Goal: Check status: Check status

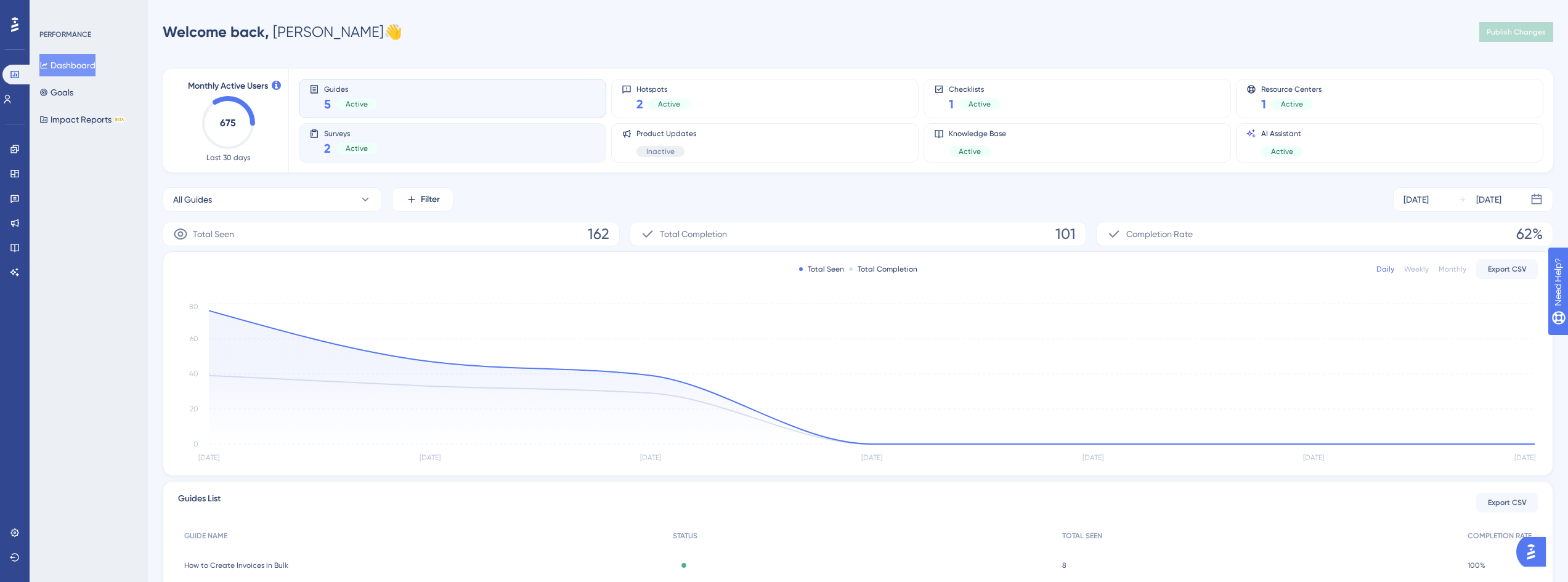
click at [435, 140] on div "Surveys 2 Active" at bounding box center [453, 143] width 287 height 28
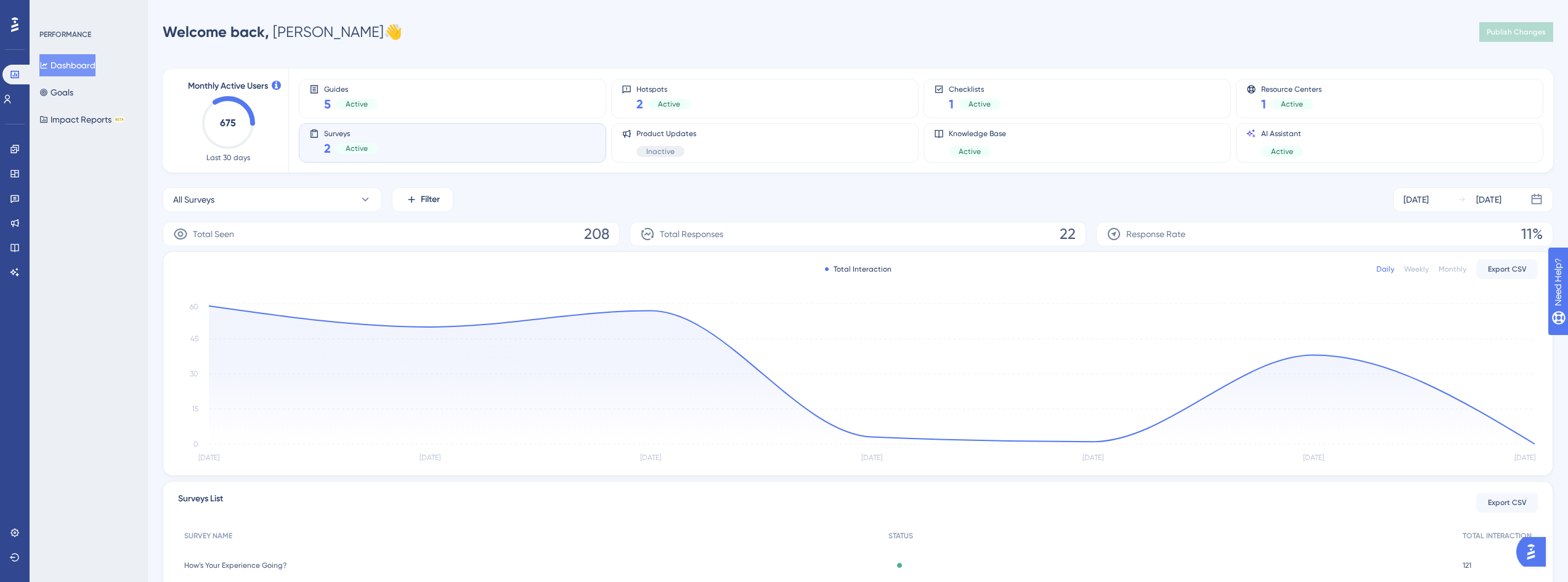
click at [1449, 268] on div "Monthly" at bounding box center [1452, 269] width 28 height 9
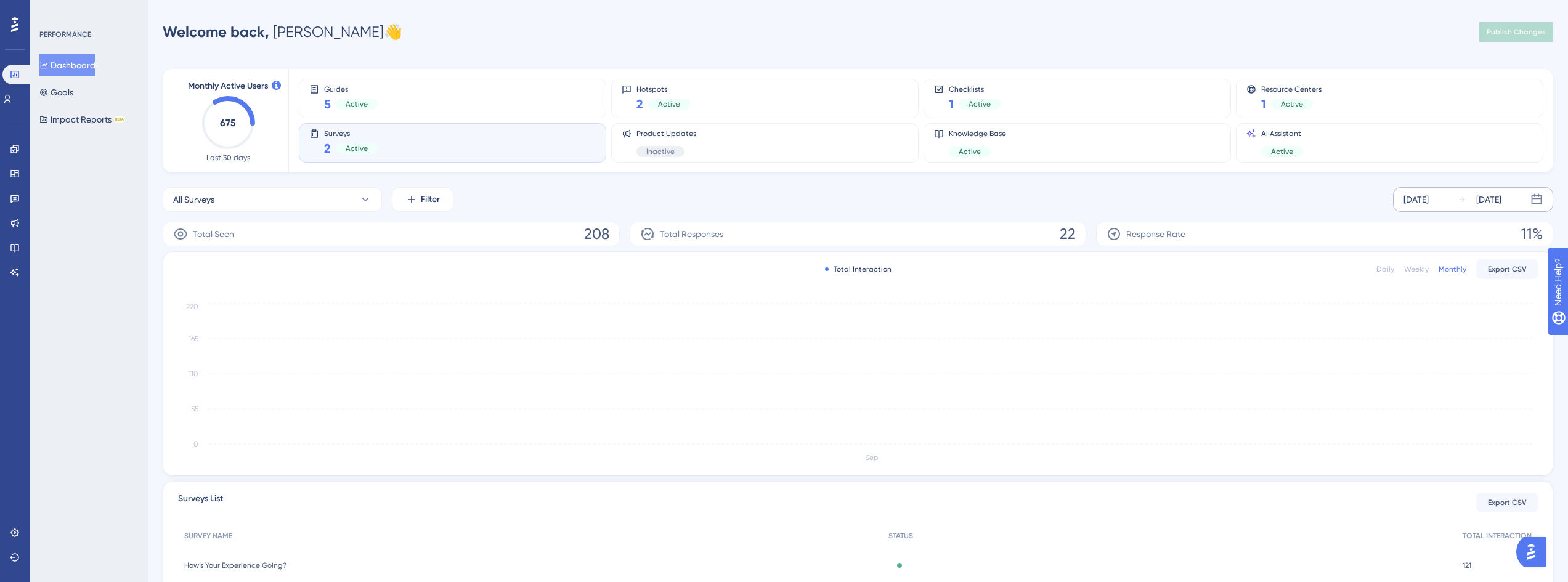
click at [1428, 202] on div "[DATE]" at bounding box center [1416, 199] width 26 height 15
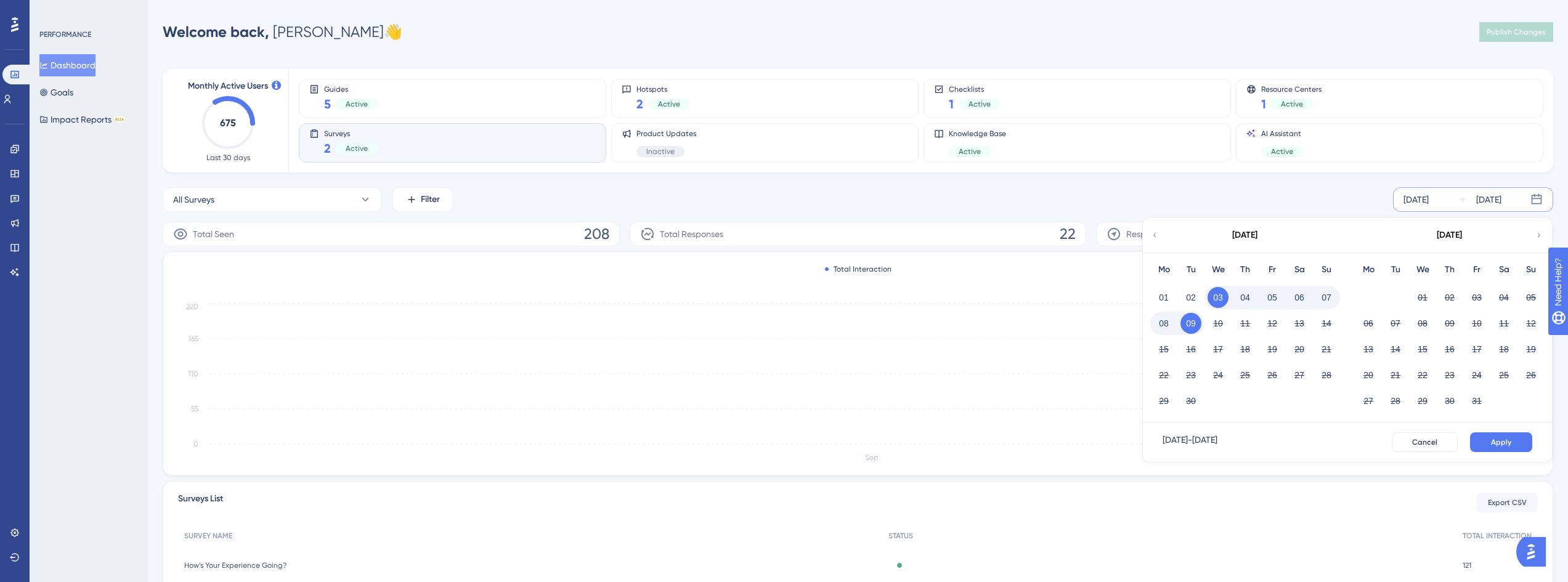
click at [1194, 442] on div "[DATE] - [DATE]" at bounding box center [1190, 441] width 55 height 20
click at [1150, 238] on icon at bounding box center [1154, 235] width 9 height 11
click at [1274, 379] on button "25" at bounding box center [1273, 375] width 21 height 21
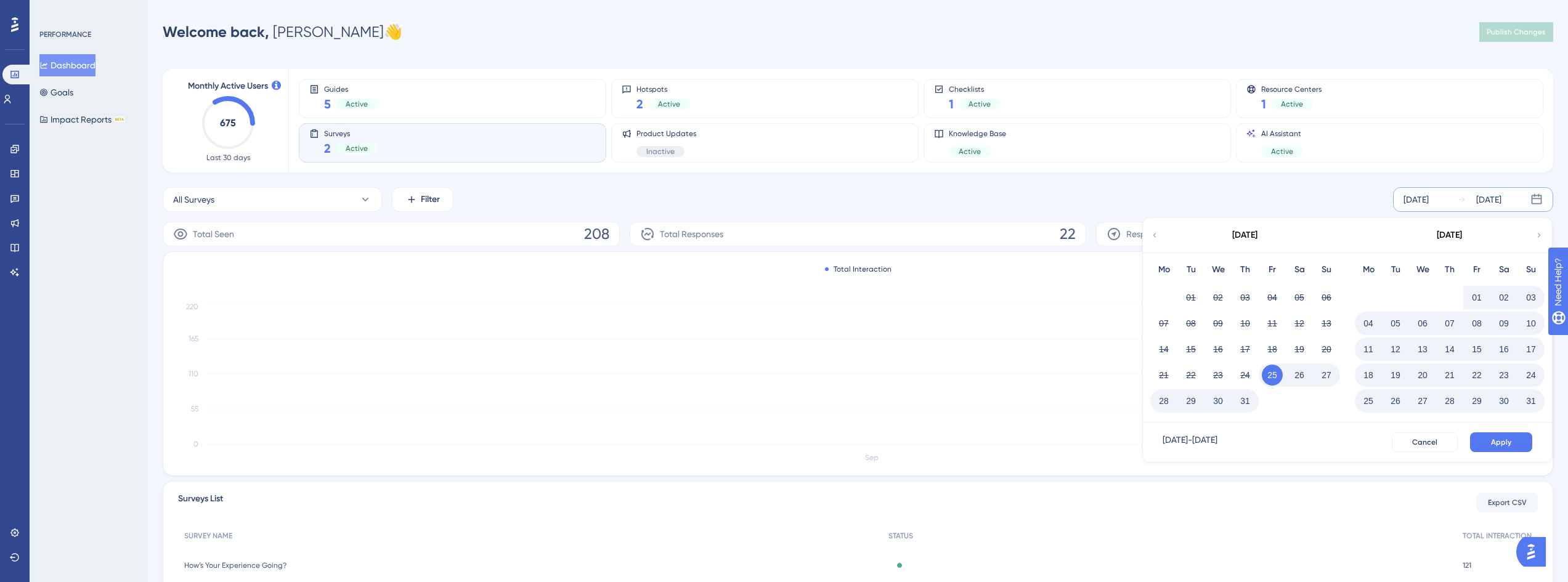
click at [1370, 401] on button "25" at bounding box center [1369, 401] width 21 height 21
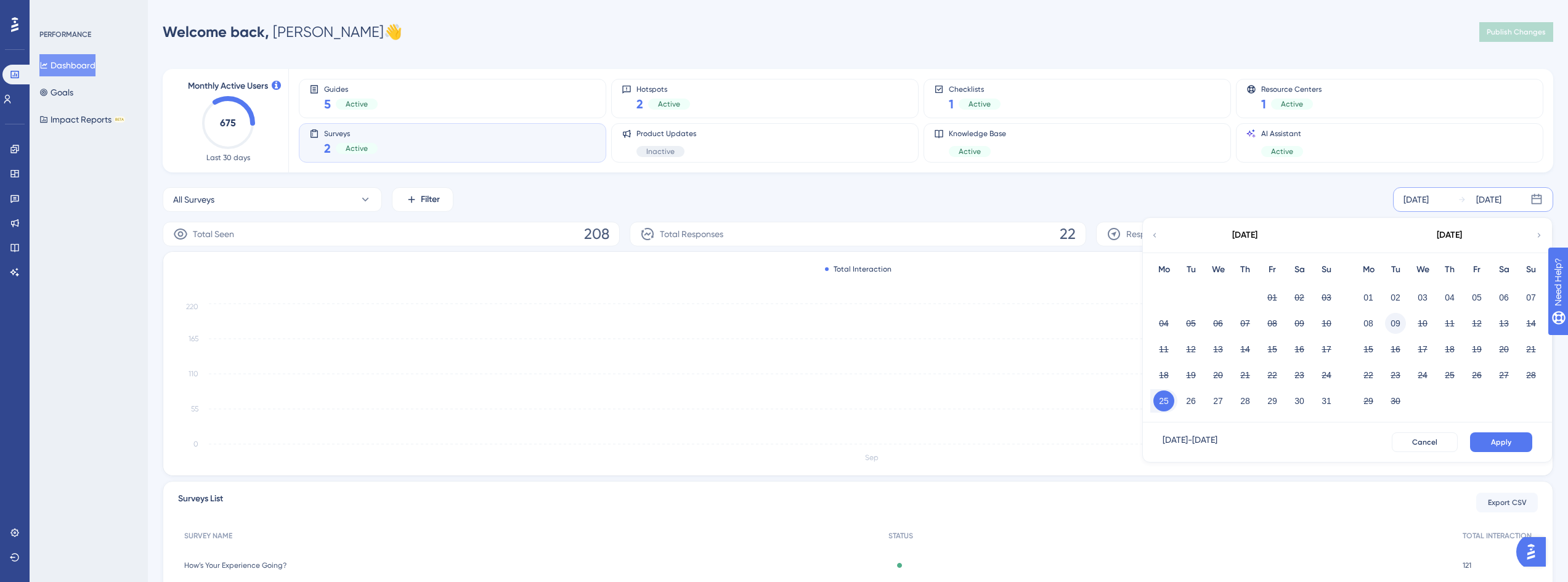
click at [1395, 329] on button "09" at bounding box center [1395, 324] width 21 height 21
click at [1508, 444] on span "Apply" at bounding box center [1501, 442] width 20 height 9
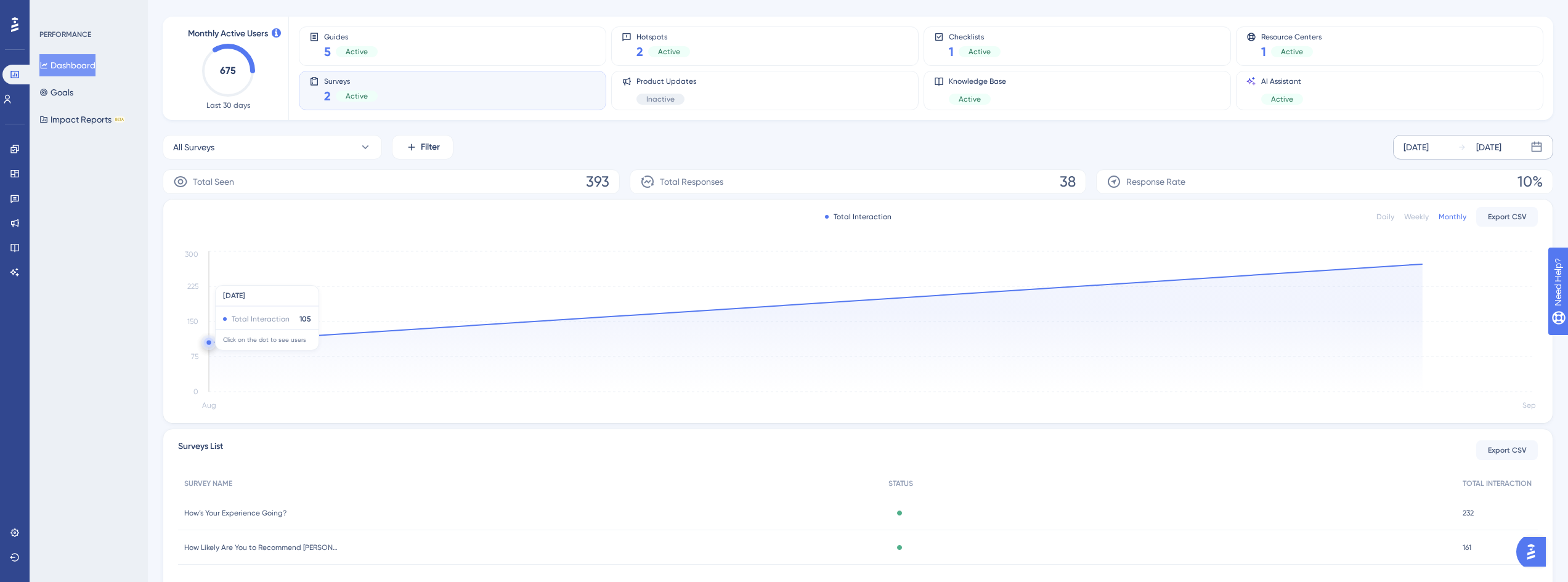
scroll to position [115, 0]
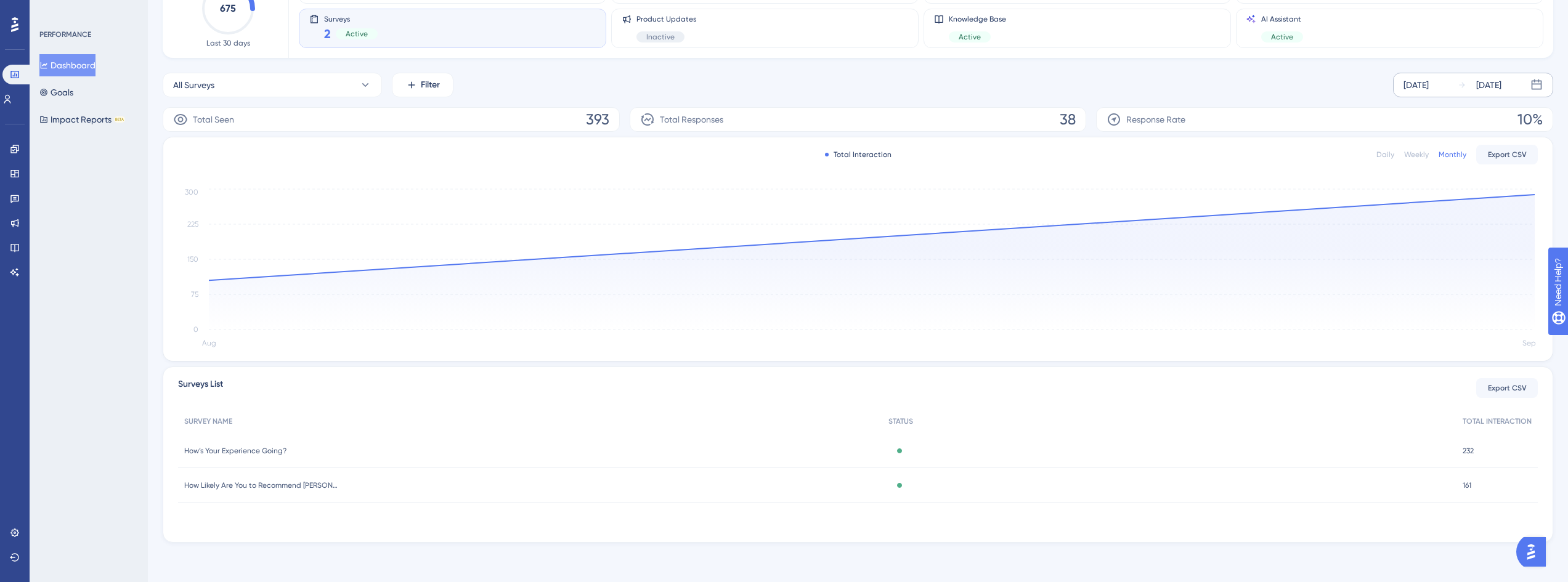
click at [276, 453] on span "How’s Your Experience Going?" at bounding box center [236, 451] width 103 height 9
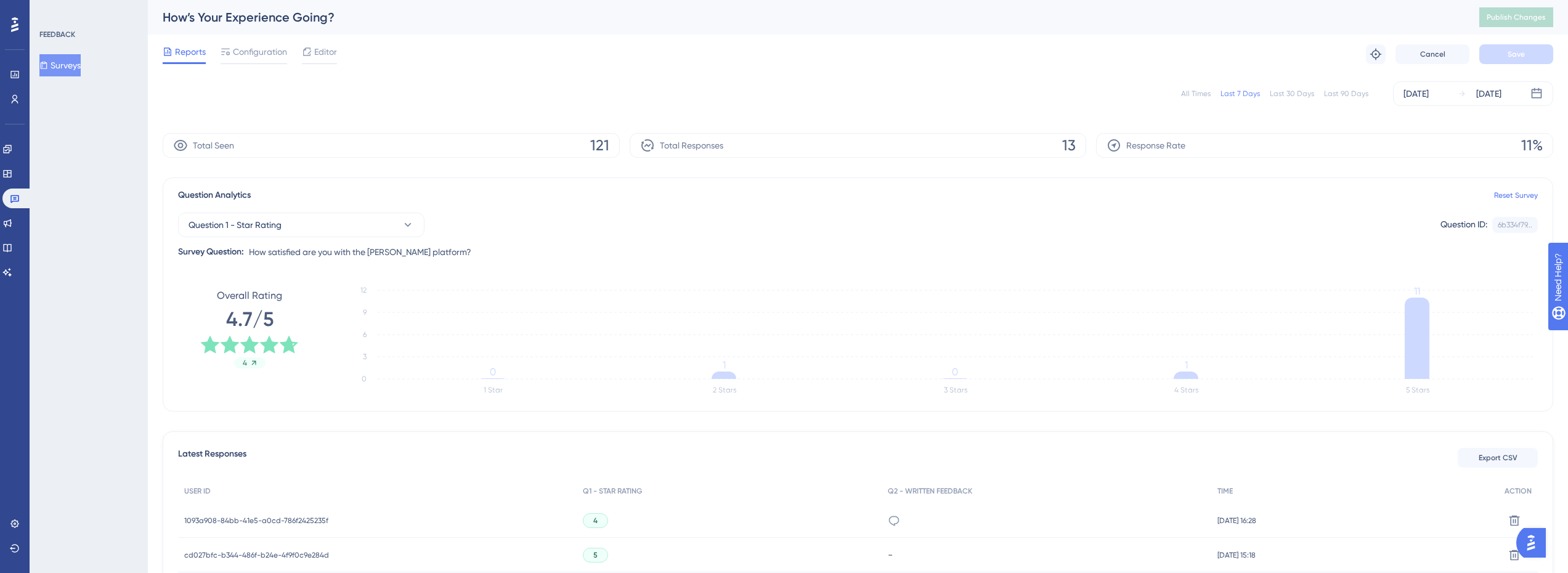
click at [1355, 90] on div "Last 90 Days" at bounding box center [1346, 93] width 45 height 10
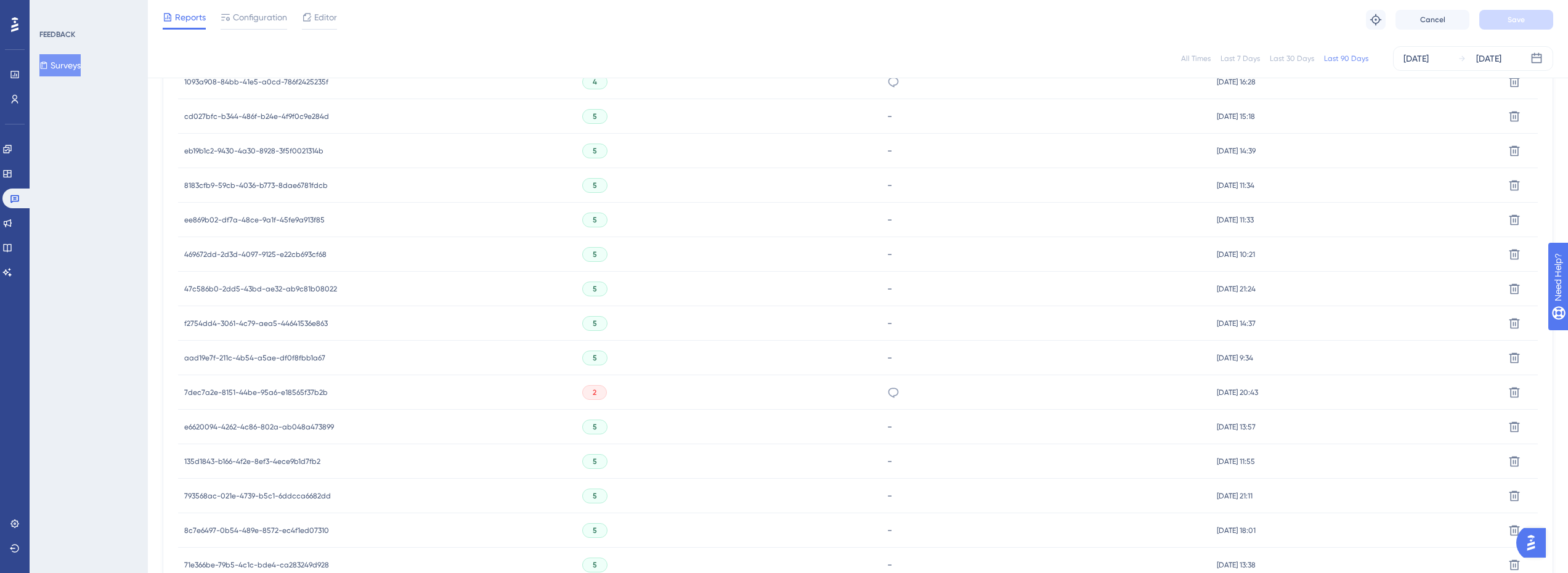
scroll to position [185, 0]
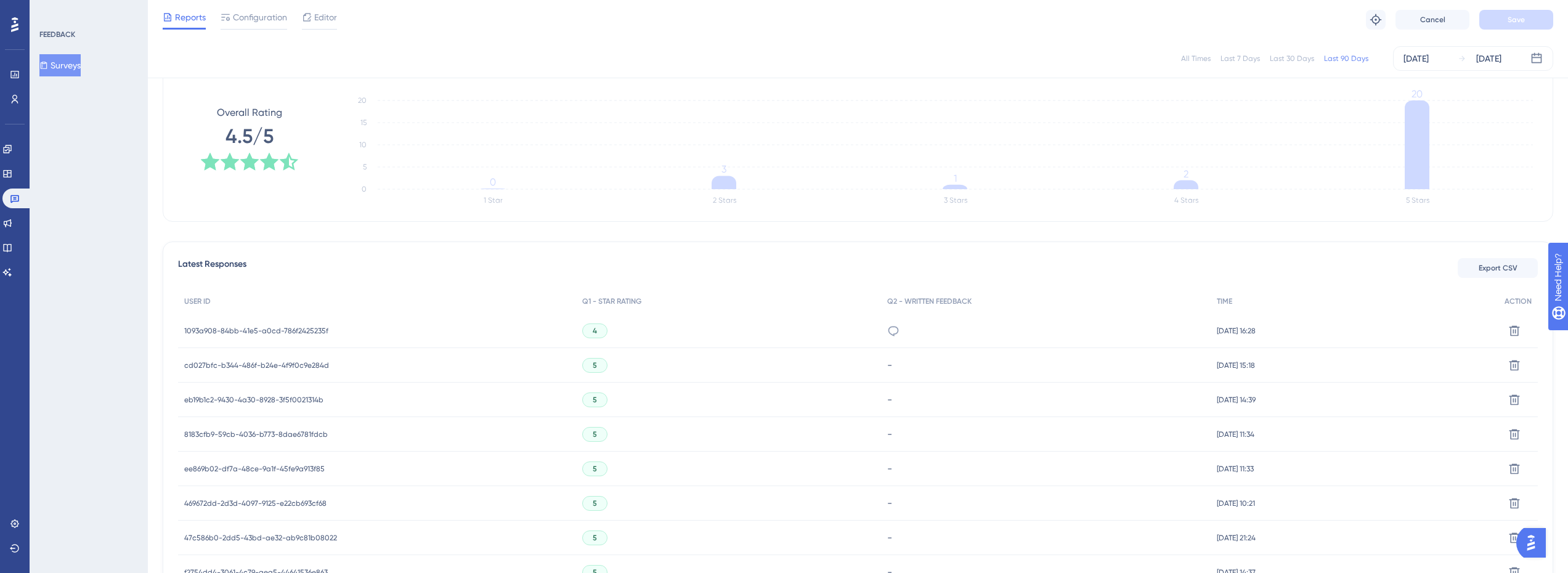
click at [278, 333] on span "1093a908-84bb-41e5-a0cd-786f2425235f" at bounding box center [256, 331] width 144 height 10
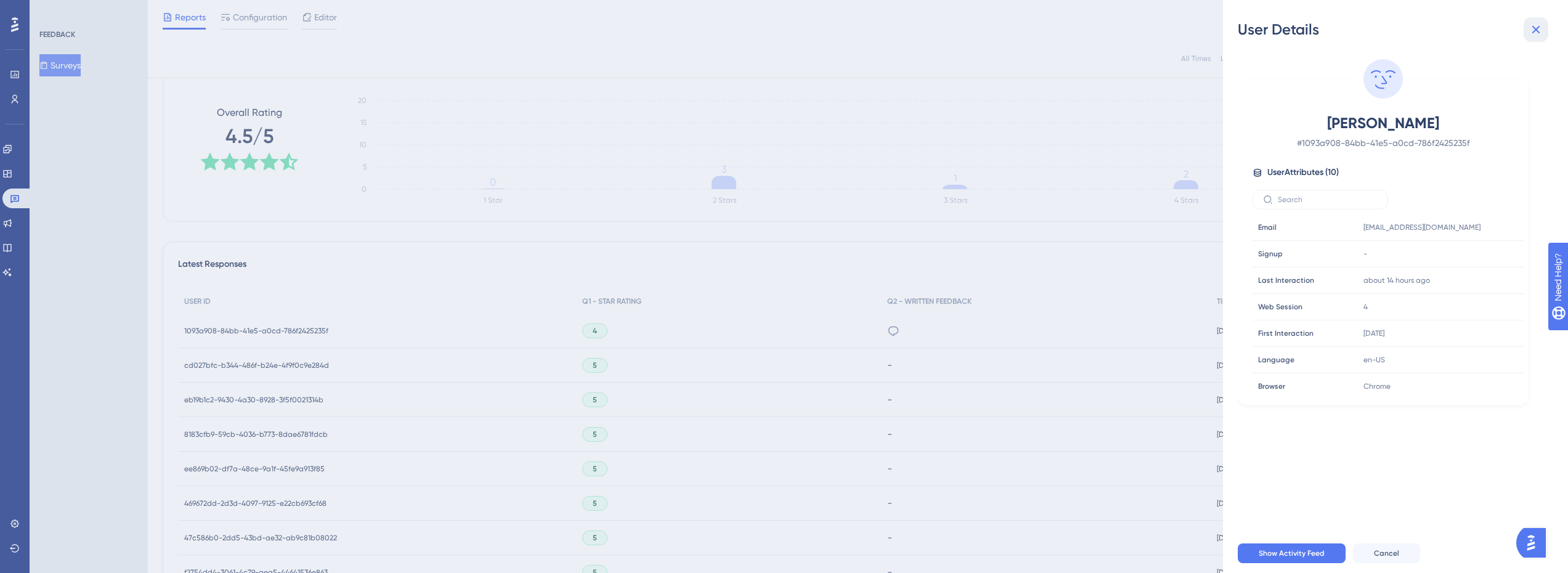
click at [1538, 32] on icon at bounding box center [1537, 29] width 15 height 15
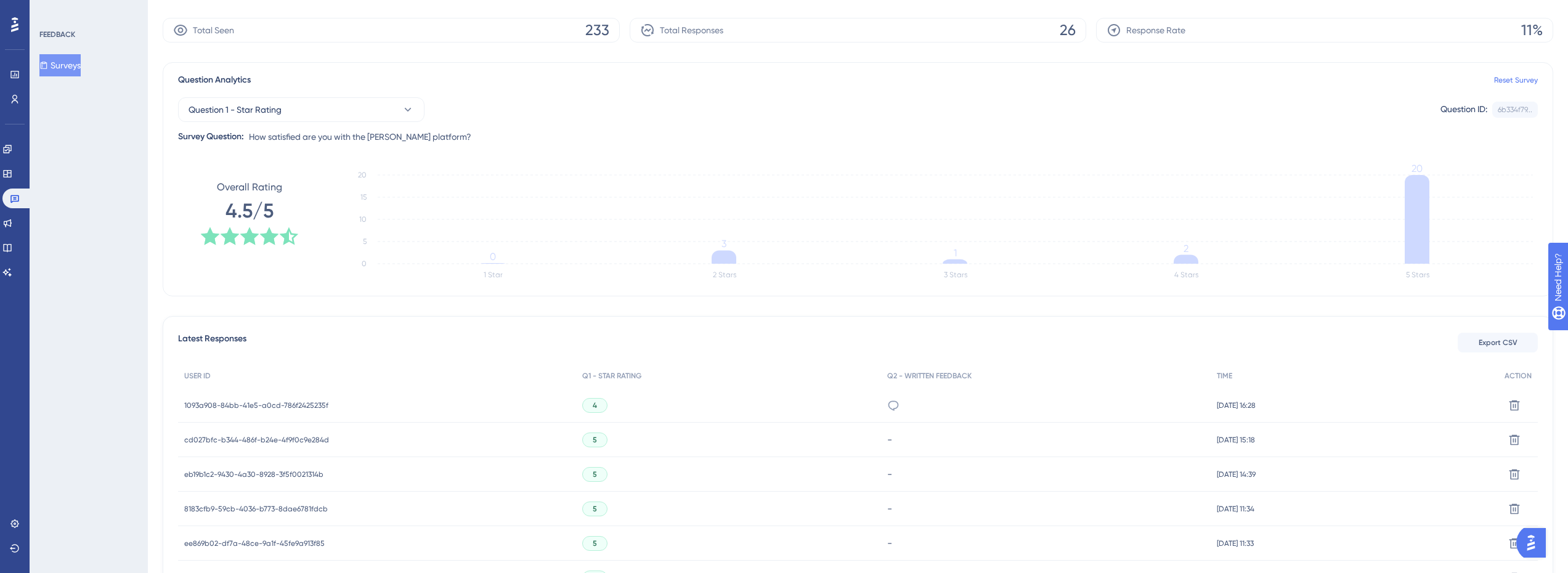
scroll to position [0, 0]
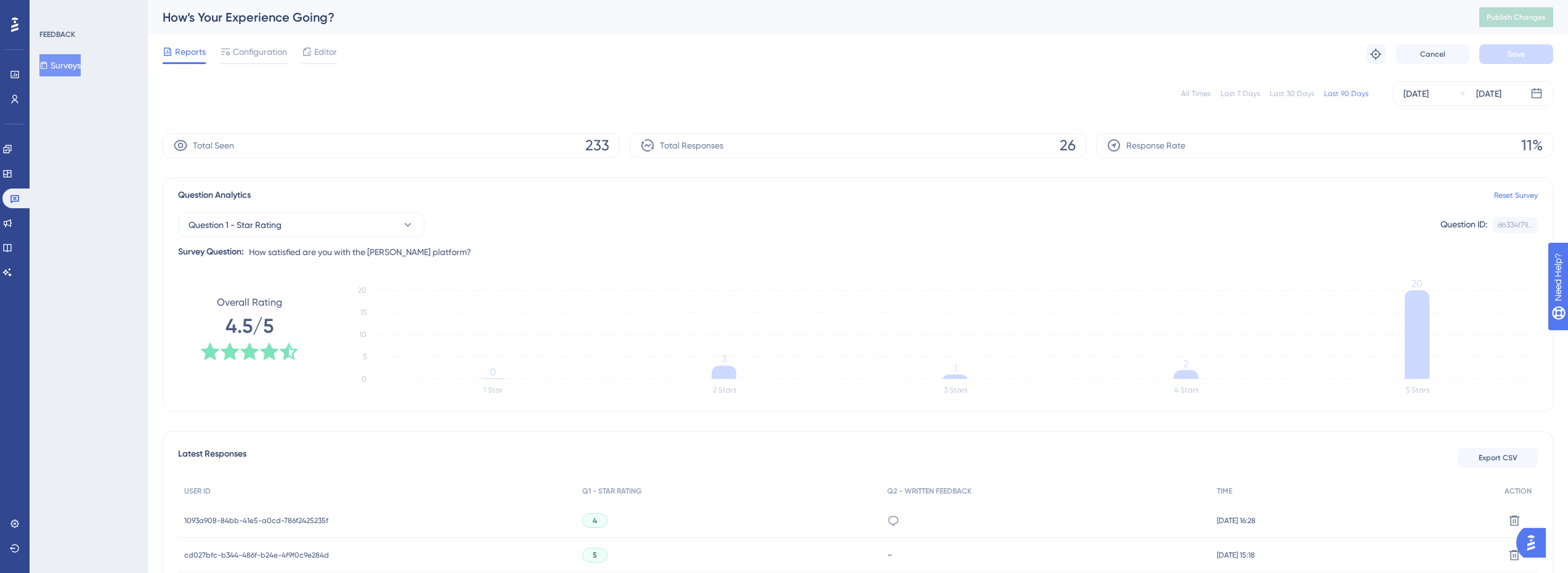
click at [70, 67] on button "Surveys" at bounding box center [60, 65] width 41 height 22
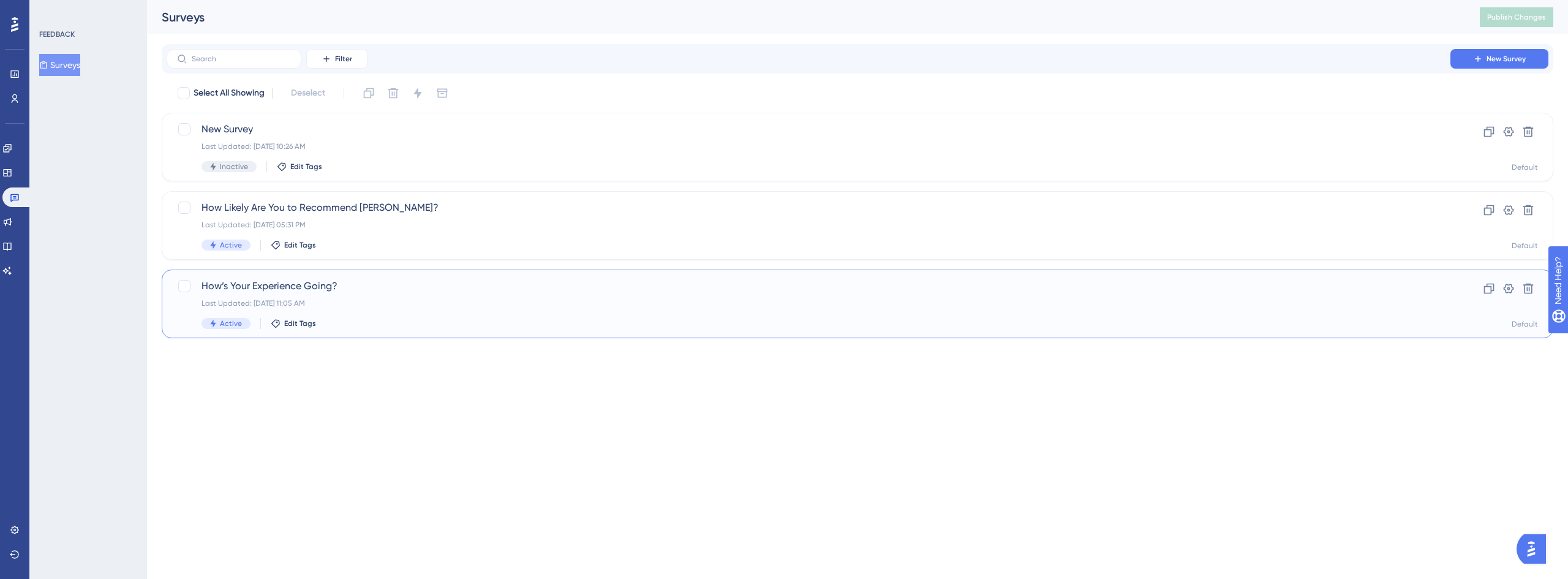
click at [329, 295] on div "How’s Your Experience Going? Last Updated: [DATE] 11:05 AM Active Edit Tags" at bounding box center [808, 303] width 1214 height 50
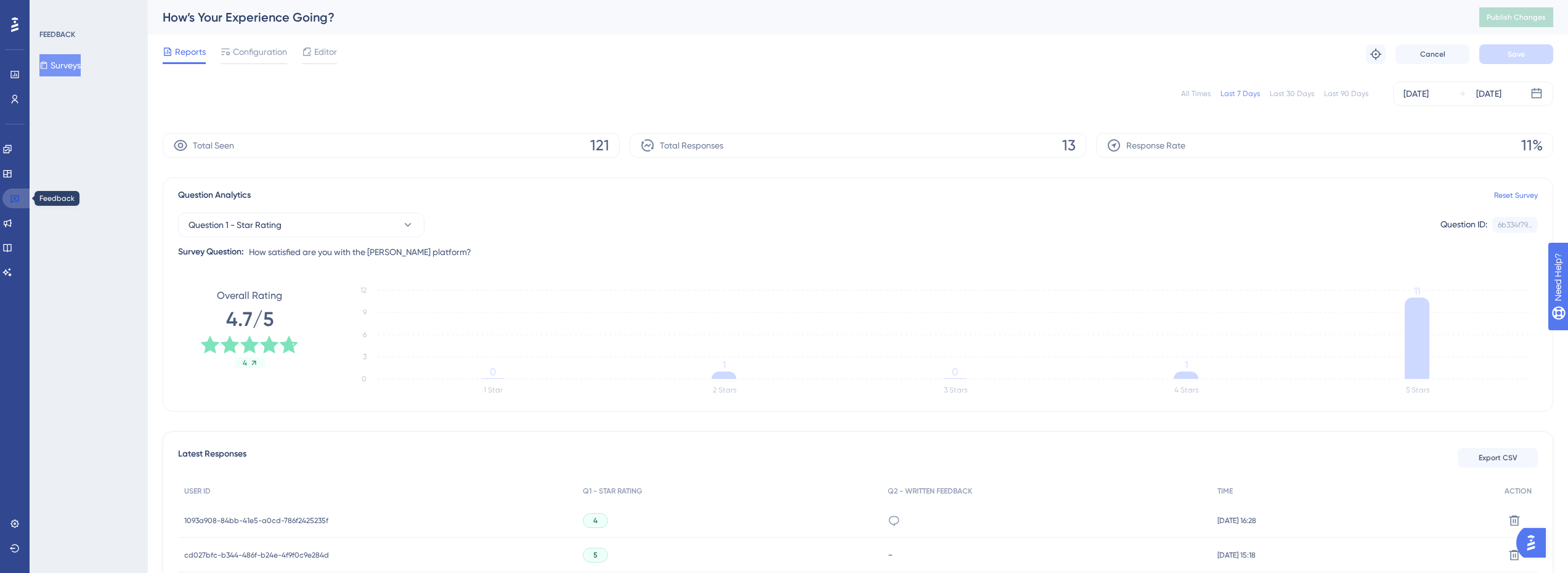
click at [11, 200] on icon at bounding box center [14, 199] width 9 height 10
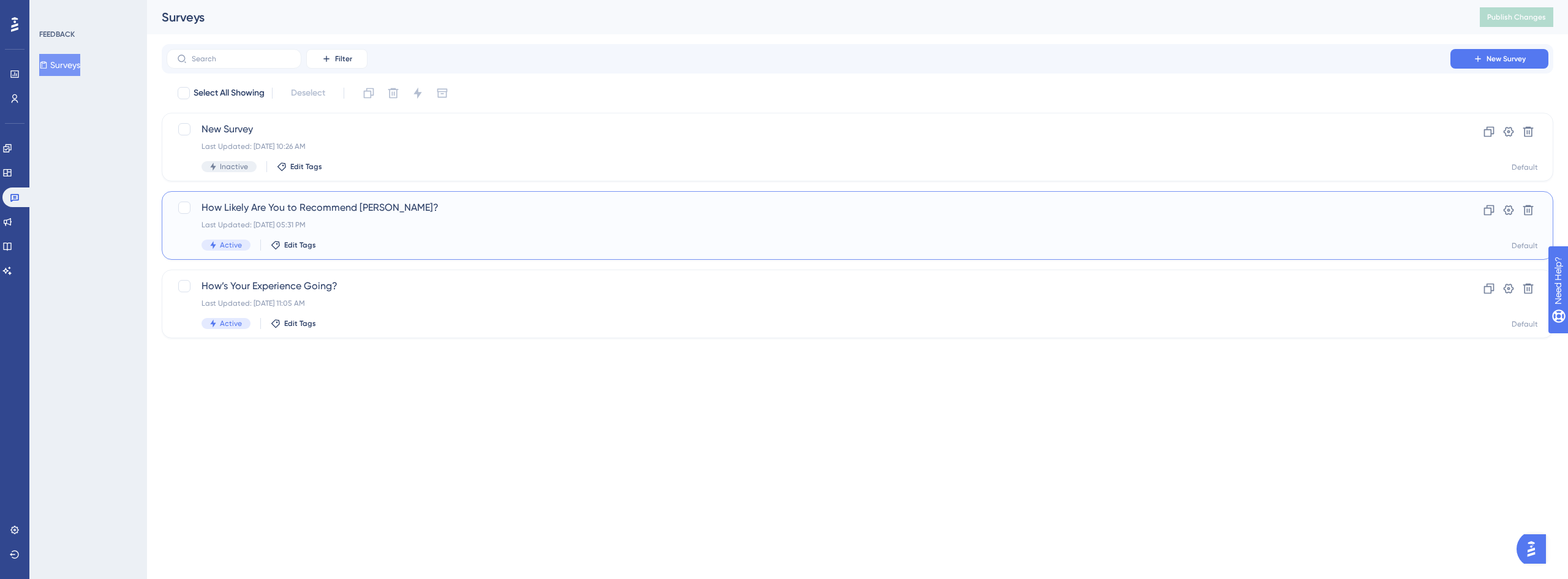
click at [351, 217] on div "How Likely Are You to Recommend [PERSON_NAME]? Last Updated: [DATE] 05:31 PM Ac…" at bounding box center [808, 225] width 1214 height 50
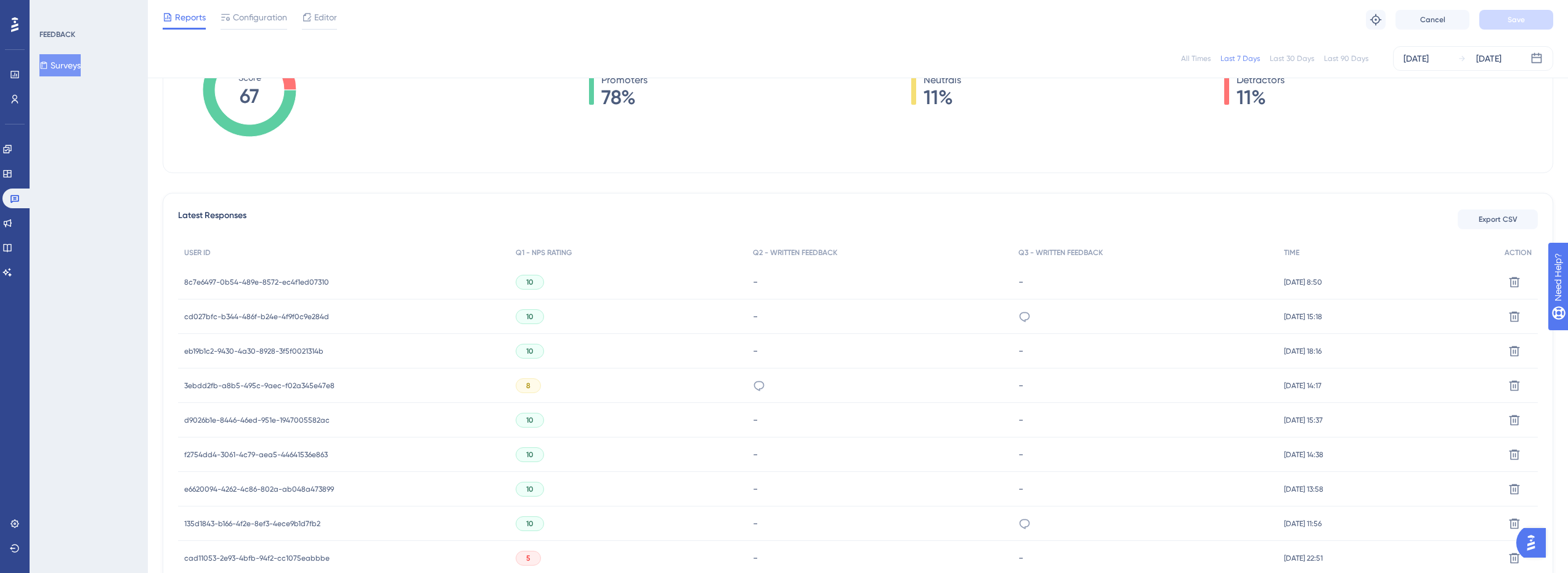
scroll to position [246, 0]
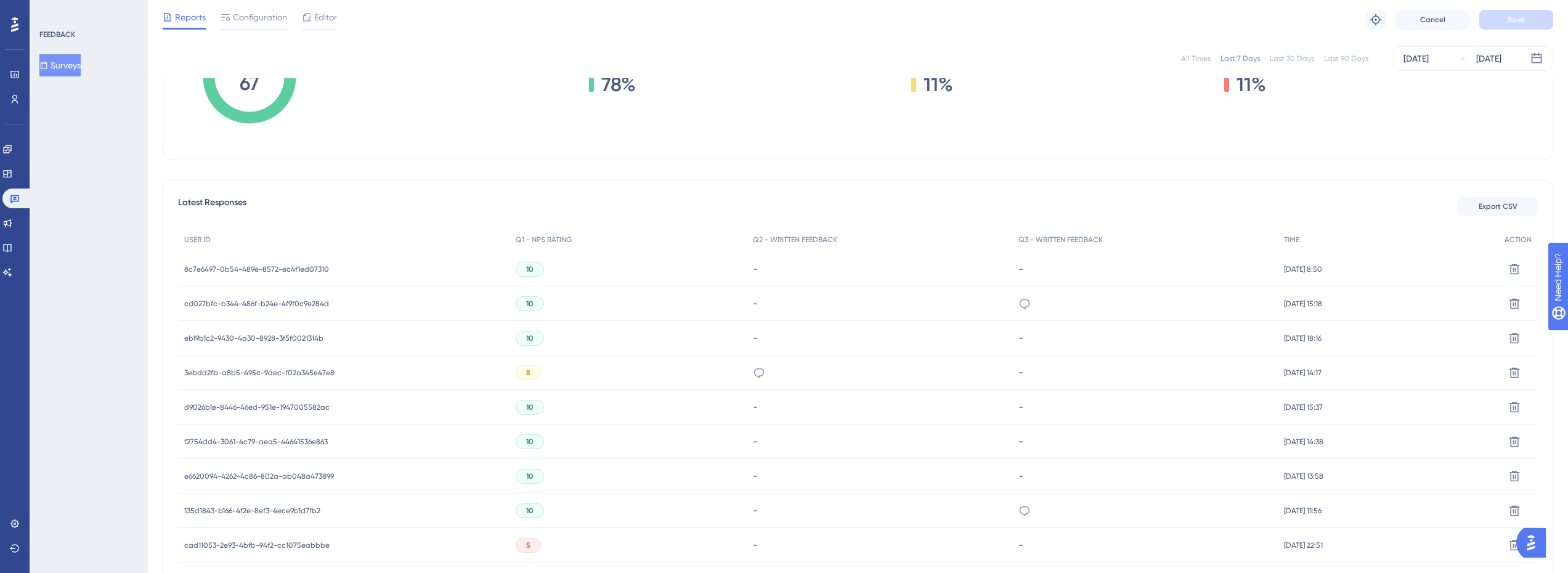
click at [282, 275] on div "8c7e6497-0b54-489e-8572-ec4f1ed07310 8c7e6497-0b54-489e-8572-ec4f1ed07310" at bounding box center [256, 269] width 144 height 34
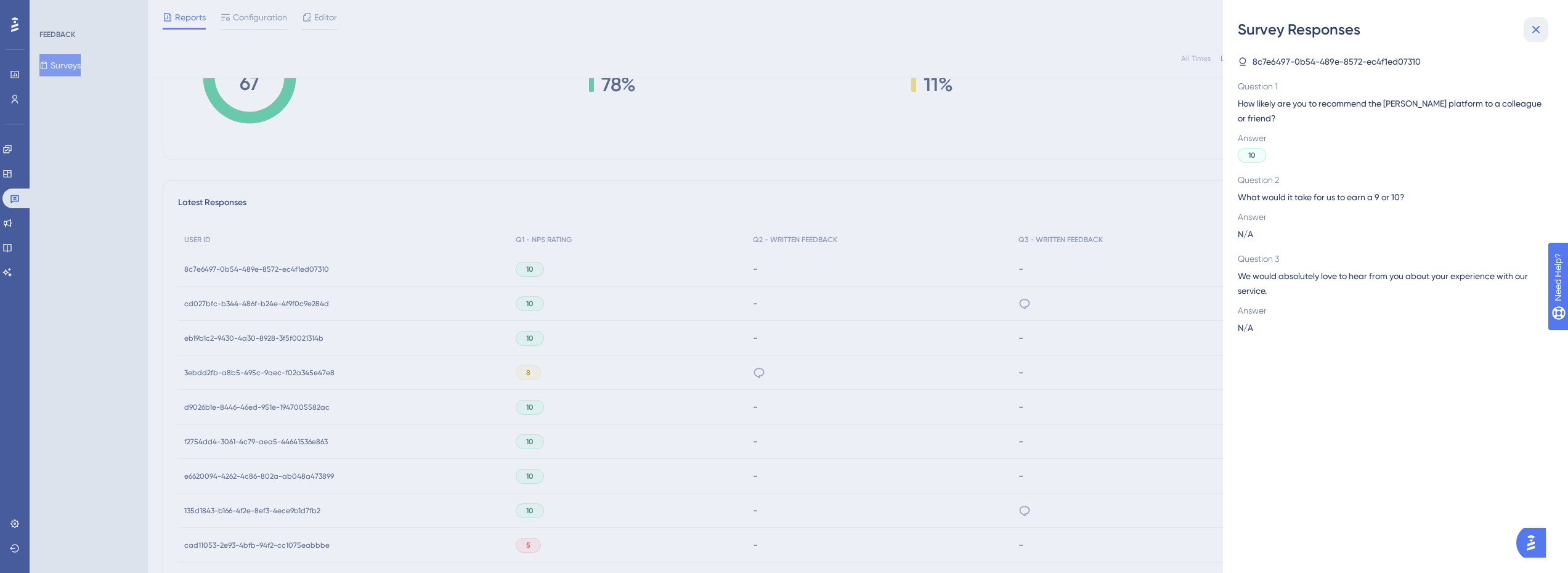
click at [1542, 38] on button at bounding box center [1536, 29] width 25 height 25
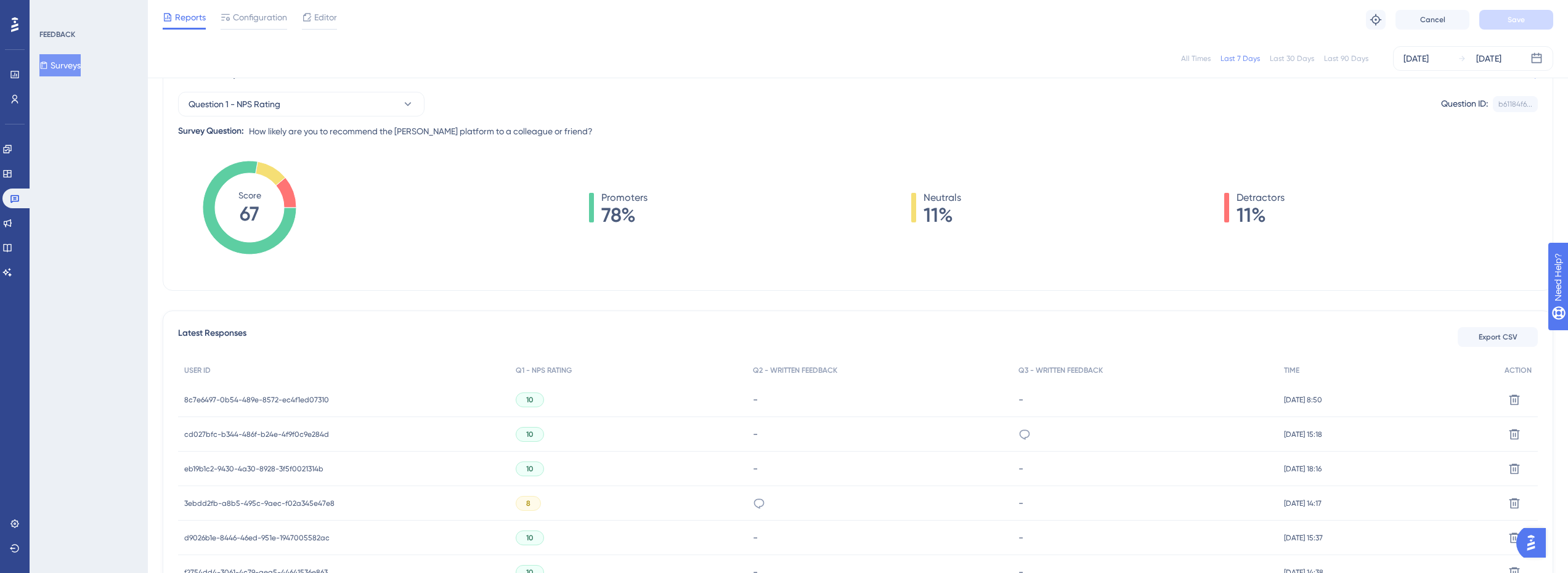
scroll to position [0, 0]
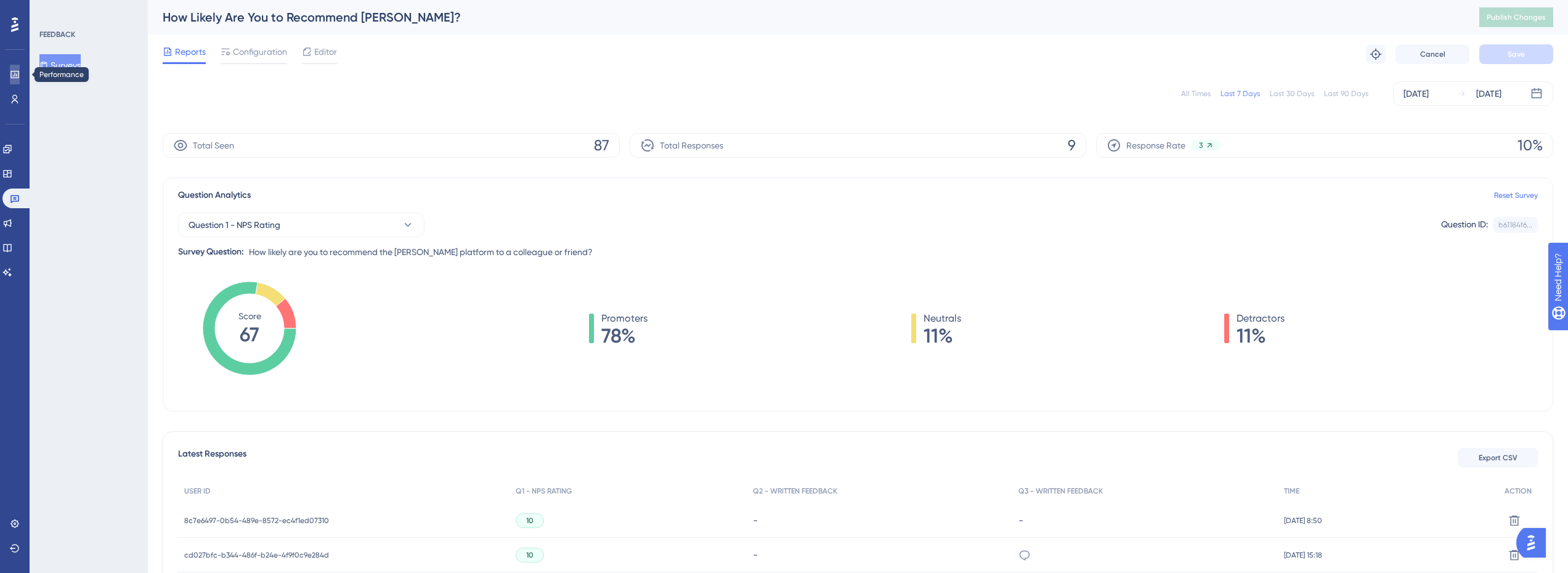
click at [17, 68] on link at bounding box center [14, 74] width 9 height 20
click at [1355, 93] on div "Last 90 Days" at bounding box center [1346, 93] width 45 height 10
